Goal: Task Accomplishment & Management: Manage account settings

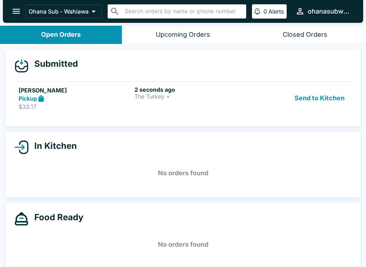
click at [326, 105] on button "Send to Kitchen" at bounding box center [319, 98] width 56 height 25
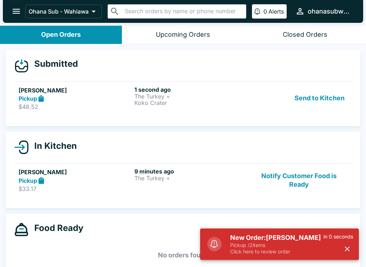
click at [306, 252] on p "Click here to review order" at bounding box center [276, 252] width 93 height 6
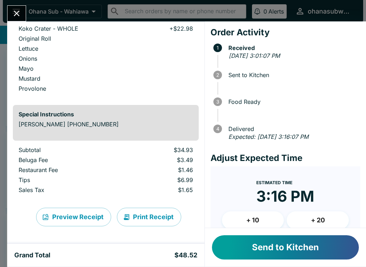
scroll to position [187, 0]
click at [262, 251] on button "Send to Kitchen" at bounding box center [285, 247] width 147 height 24
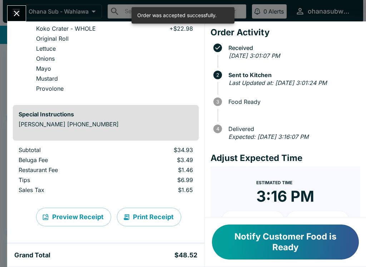
click at [16, 15] on icon "Close" at bounding box center [17, 14] width 10 height 10
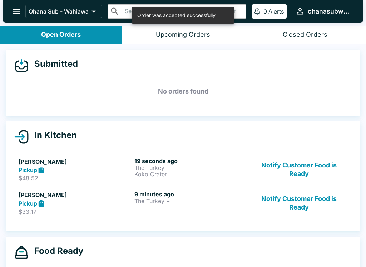
click at [51, 255] on h4 "Food Ready" at bounding box center [56, 251] width 55 height 11
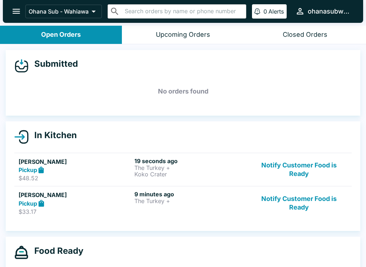
click at [48, 262] on div "Food Ready No orders found" at bounding box center [183, 270] width 354 height 66
click at [145, 207] on div "9 minutes ago The Turkey +" at bounding box center [190, 203] width 113 height 25
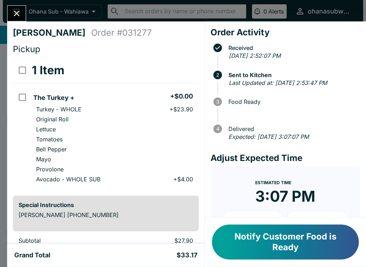
click at [286, 244] on button "Notify Customer Food is Ready" at bounding box center [285, 242] width 147 height 35
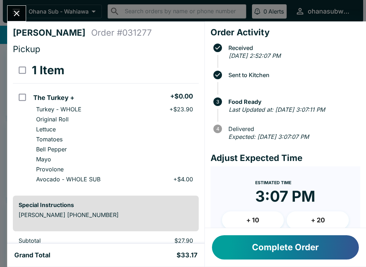
click at [291, 241] on button "Complete Order" at bounding box center [285, 247] width 147 height 24
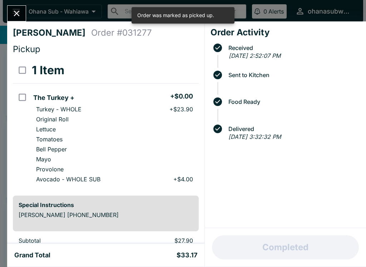
click at [20, 13] on icon "Close" at bounding box center [17, 14] width 10 height 10
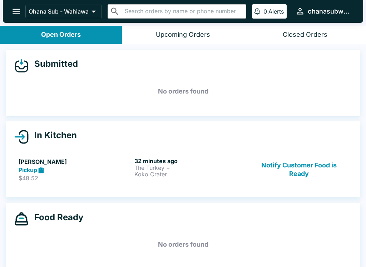
click at [279, 164] on button "Notify Customer Food is Ready" at bounding box center [298, 169] width 97 height 25
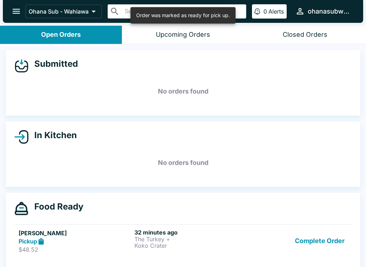
click at [316, 245] on button "Complete Order" at bounding box center [319, 241] width 55 height 25
